Goal: Task Accomplishment & Management: Use online tool/utility

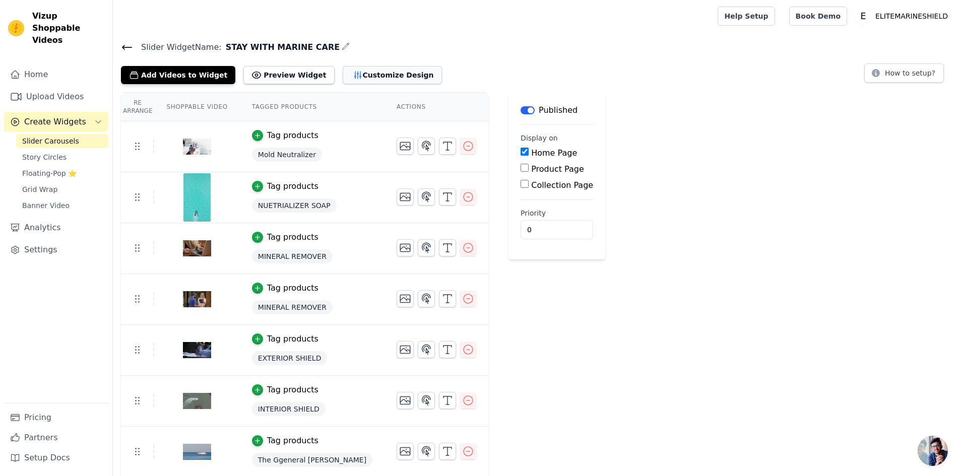
click at [349, 71] on button "Customize Design" at bounding box center [392, 75] width 99 height 18
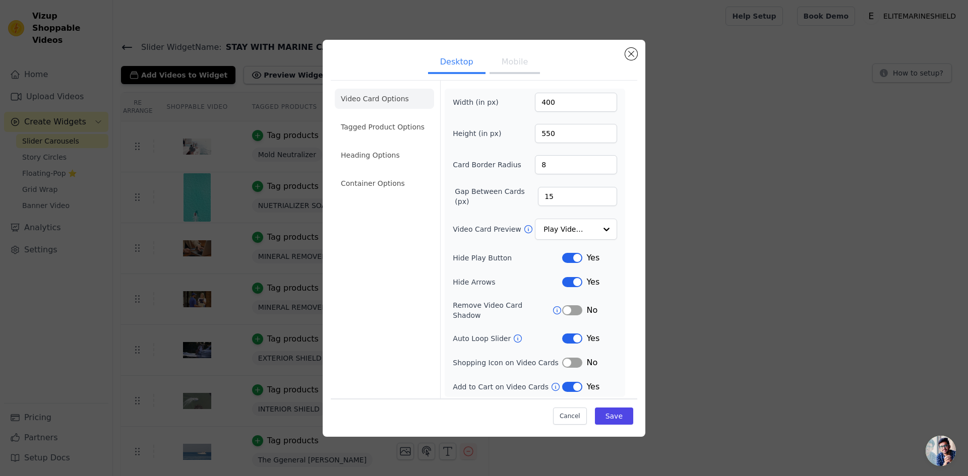
click at [222, 111] on div "Desktop Mobile Video Card Options Tagged Product Options Heading Options Contai…" at bounding box center [483, 238] width 935 height 429
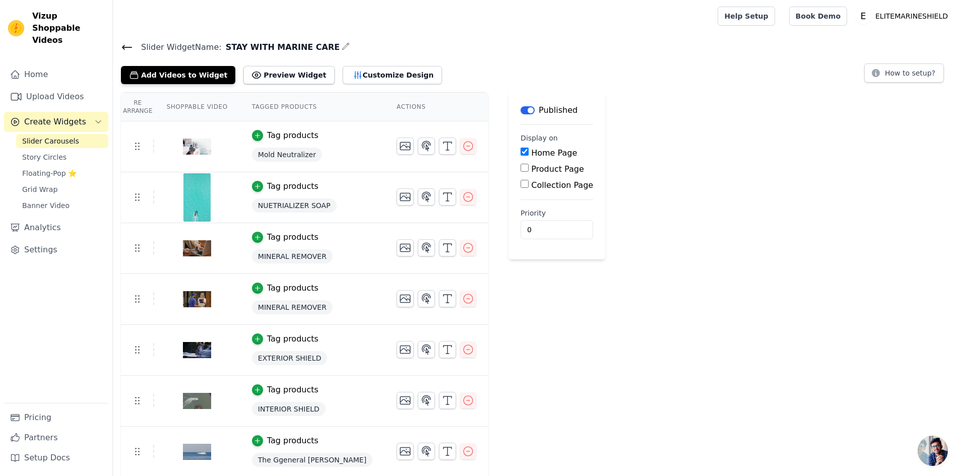
click at [78, 116] on span "Create Widgets" at bounding box center [55, 122] width 62 height 12
click at [76, 116] on span "Create Widgets" at bounding box center [55, 122] width 62 height 12
click at [88, 113] on button "Create Widgets" at bounding box center [56, 122] width 104 height 20
click at [353, 77] on button "Customize Design" at bounding box center [392, 75] width 99 height 18
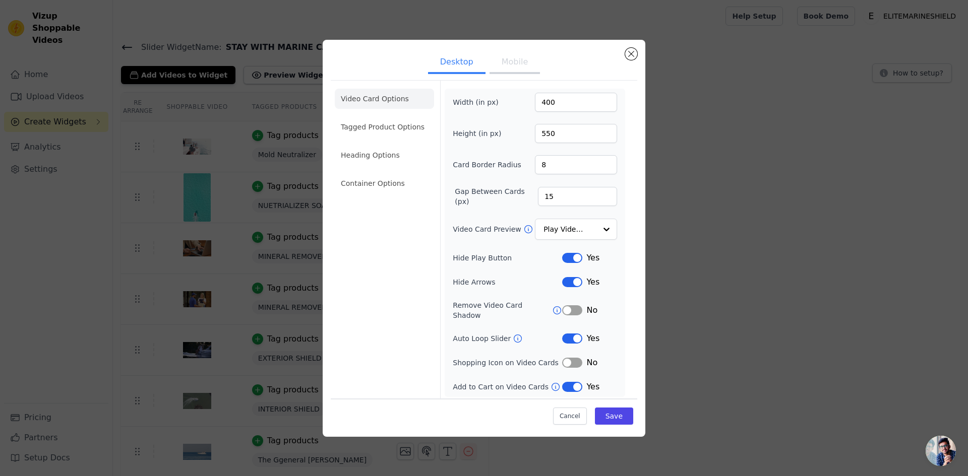
click at [518, 70] on button "Mobile" at bounding box center [514, 63] width 50 height 22
drag, startPoint x: 565, startPoint y: 100, endPoint x: 530, endPoint y: 96, distance: 35.1
click at [535, 97] on input "100" at bounding box center [576, 102] width 82 height 19
drag, startPoint x: 469, startPoint y: 65, endPoint x: 478, endPoint y: 78, distance: 16.4
click at [468, 65] on button "Desktop" at bounding box center [456, 63] width 57 height 22
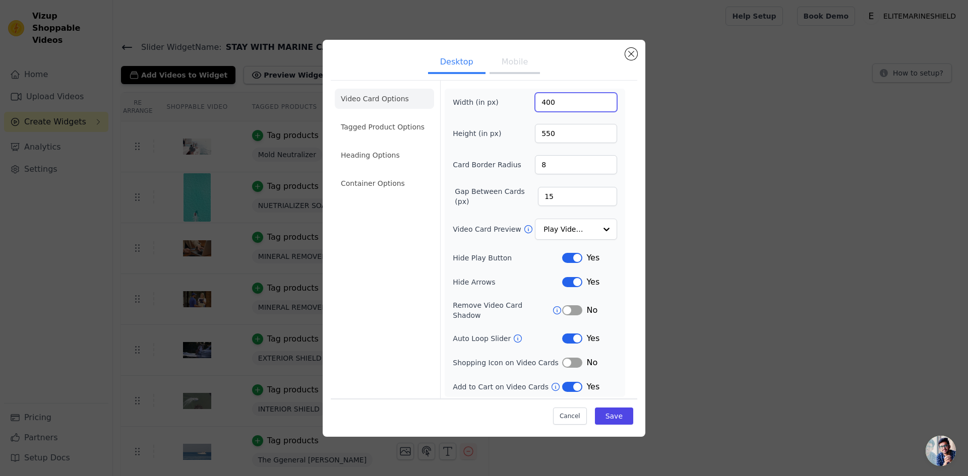
click at [550, 103] on input "400" at bounding box center [576, 102] width 82 height 19
click at [516, 61] on button "Mobile" at bounding box center [514, 63] width 50 height 22
click at [546, 107] on input "100" at bounding box center [576, 102] width 82 height 19
paste input "4"
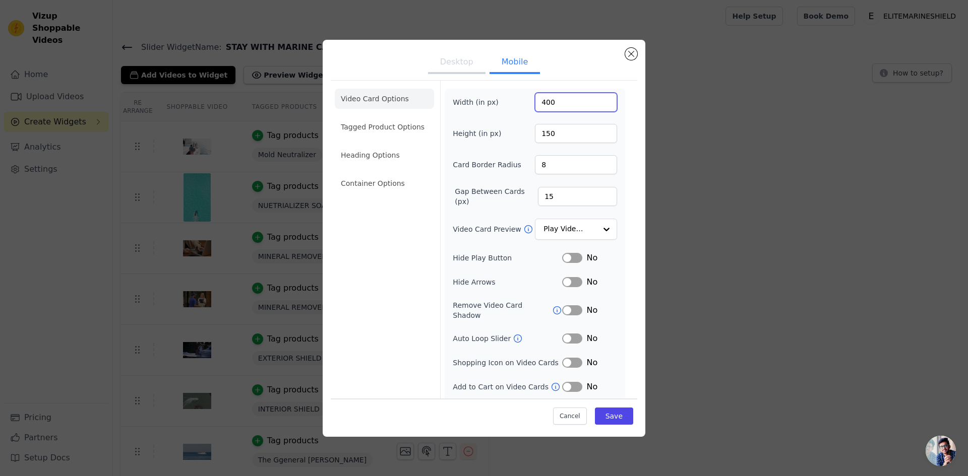
type input "400"
click at [461, 62] on button "Desktop" at bounding box center [456, 63] width 57 height 22
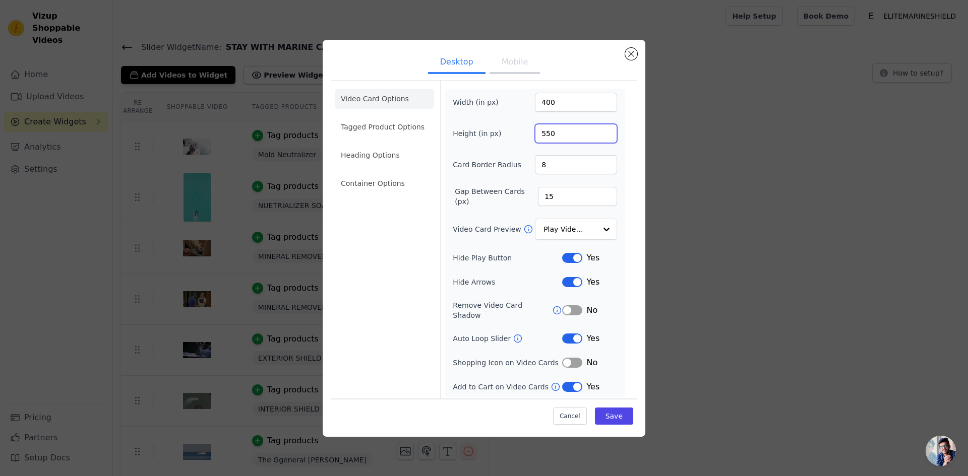
click at [550, 133] on input "550" at bounding box center [576, 133] width 82 height 19
click at [503, 54] on ul "Desktop Mobile" at bounding box center [484, 63] width 306 height 30
click at [511, 69] on button "Mobile" at bounding box center [514, 63] width 50 height 22
click at [553, 144] on div "Width (in px) 400 Height (in px) 150 Card Border Radius 8 Gap Between Cards (px…" at bounding box center [535, 255] width 164 height 325
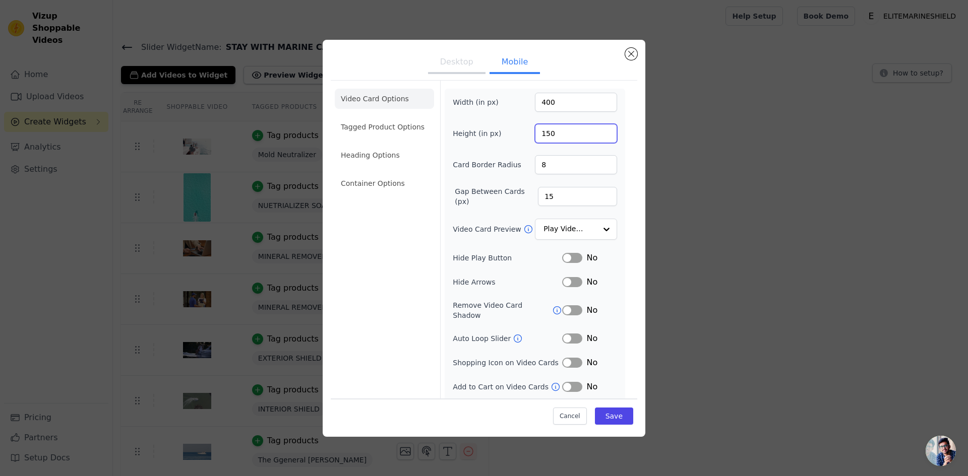
click at [553, 135] on input "150" at bounding box center [576, 133] width 82 height 19
paste input "5"
type input "550"
click at [612, 421] on button "Save" at bounding box center [614, 416] width 38 height 17
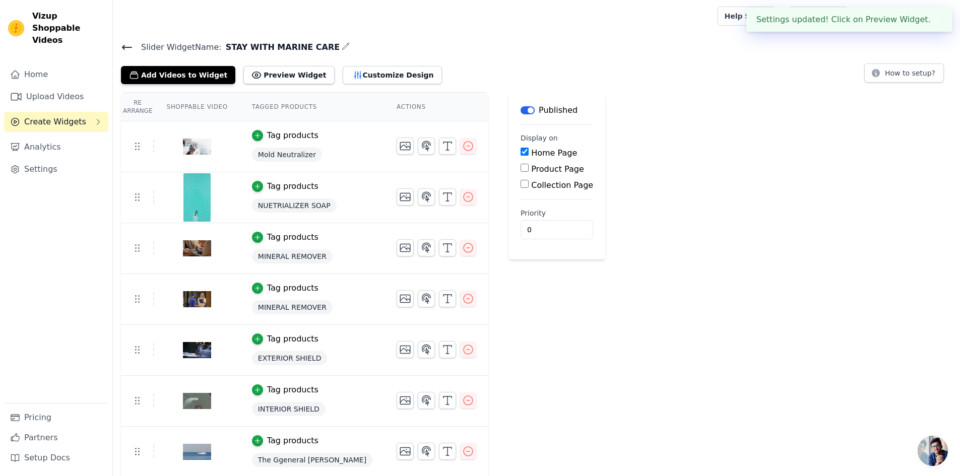
click at [589, 344] on div "Re Arrange Shoppable Video Tagged Products Actions Tag products Mold Neutralize…" at bounding box center [536, 309] width 847 height 435
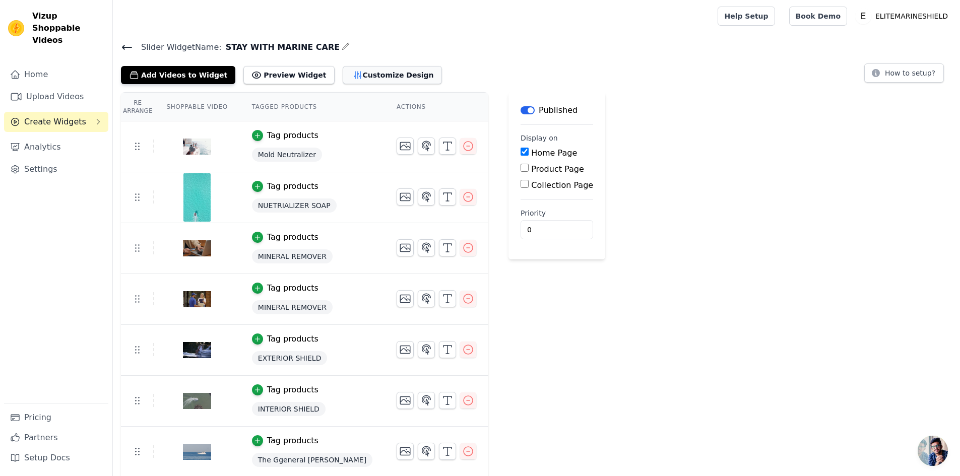
click at [347, 68] on button "Customize Design" at bounding box center [392, 75] width 99 height 18
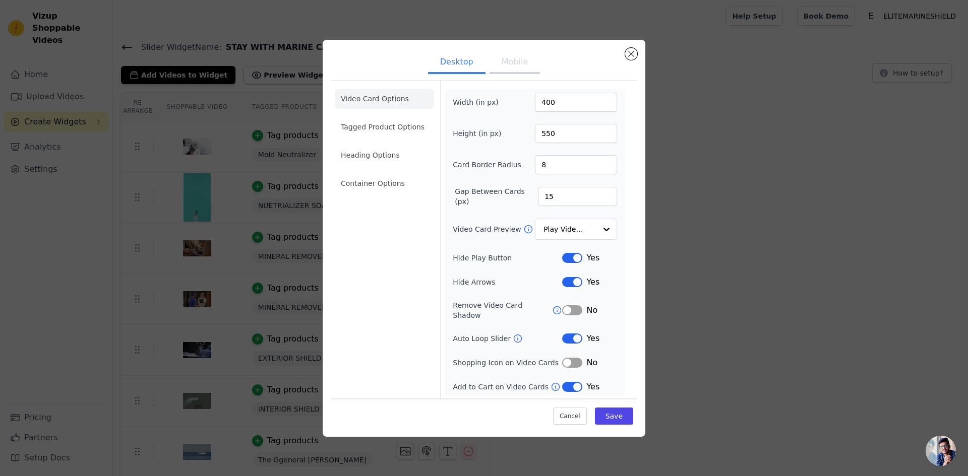
click at [517, 63] on button "Mobile" at bounding box center [514, 63] width 50 height 22
click at [492, 100] on div "Width (in px) 400" at bounding box center [535, 102] width 164 height 19
type input "200"
drag, startPoint x: 558, startPoint y: 135, endPoint x: 494, endPoint y: 134, distance: 64.0
click at [502, 135] on div "Height (in px) 550" at bounding box center [535, 133] width 164 height 19
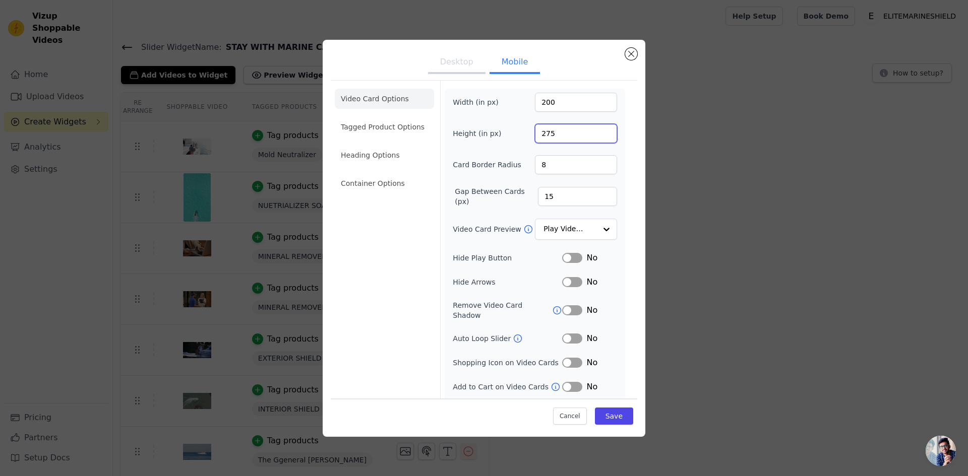
type input "275"
click at [559, 118] on div "Width (in px) 200 Height (in px) 275 Card Border Radius 8 Gap Between Cards (px…" at bounding box center [535, 255] width 164 height 325
click at [615, 415] on button "Save" at bounding box center [614, 416] width 38 height 17
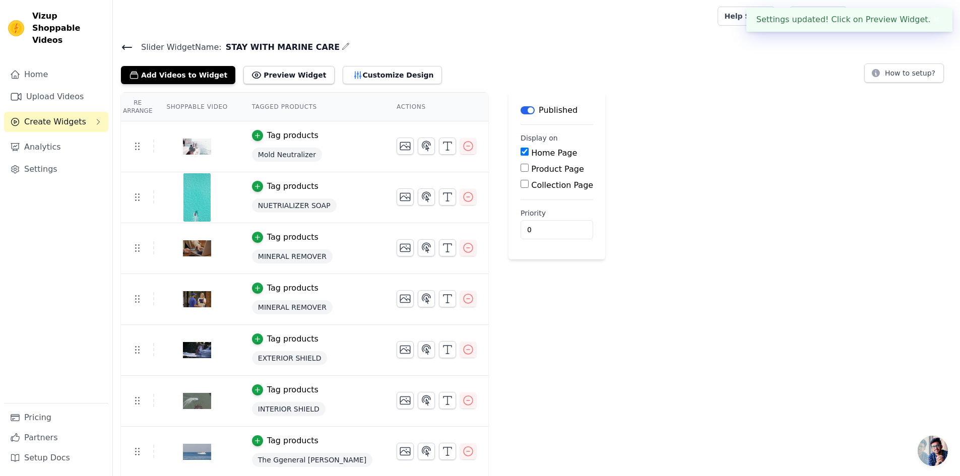
click at [587, 362] on div "Re Arrange Shoppable Video Tagged Products Actions Tag products Mold Neutralize…" at bounding box center [536, 309] width 847 height 435
